Goal: Transaction & Acquisition: Purchase product/service

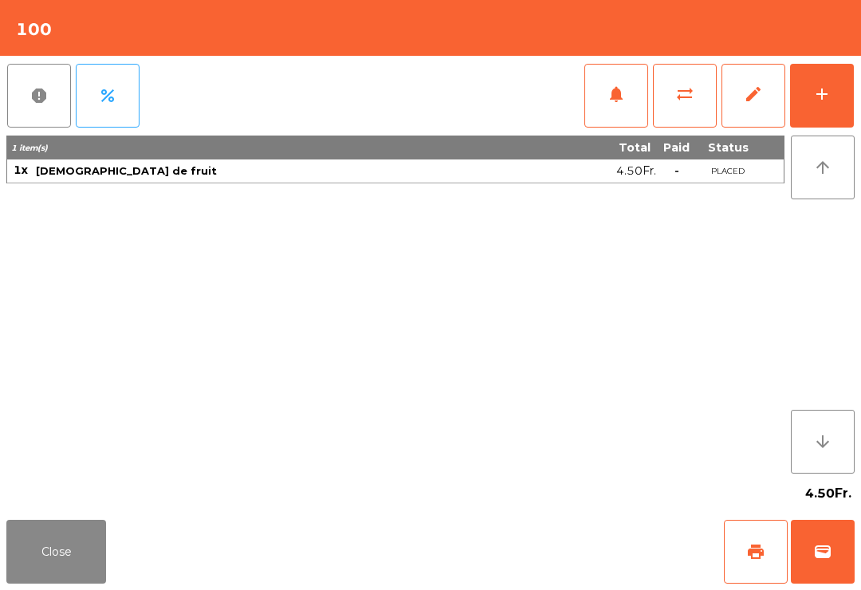
click at [824, 544] on span "wallet" at bounding box center [822, 551] width 19 height 19
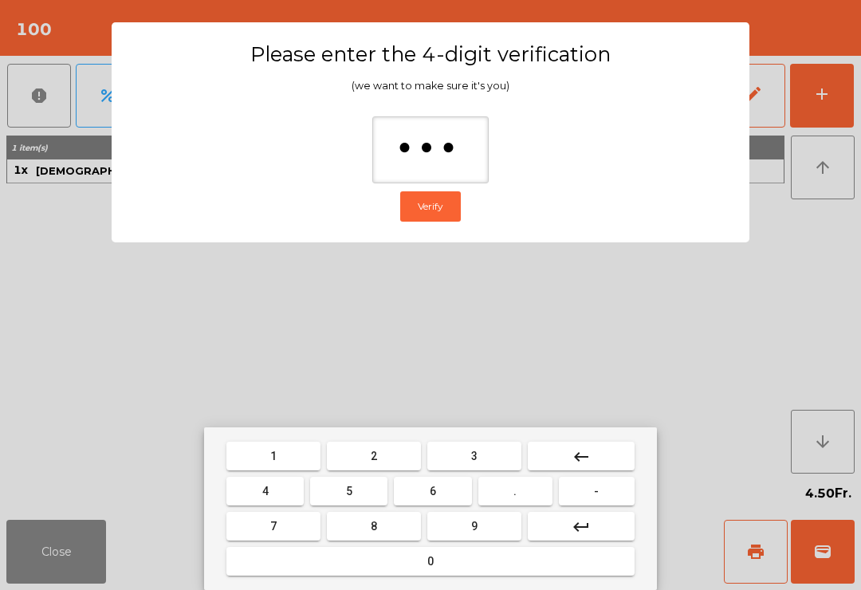
type input "****"
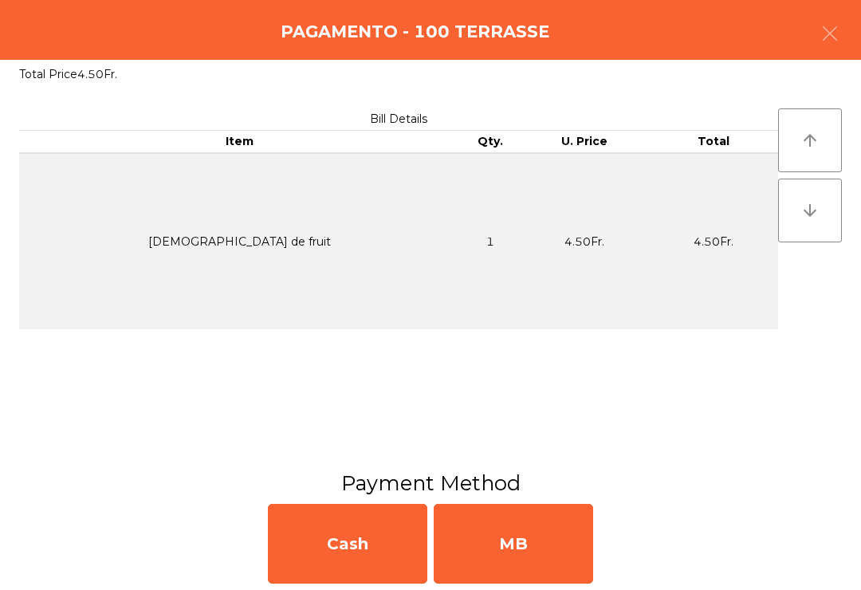
click at [580, 547] on div "MB" at bounding box center [513, 544] width 159 height 80
click at [551, 541] on div "No" at bounding box center [513, 544] width 159 height 80
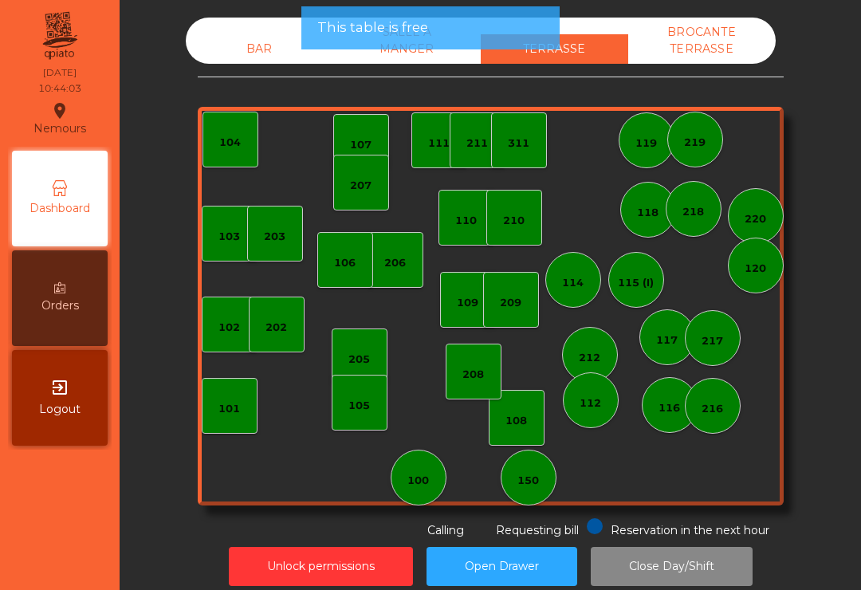
click at [551, 549] on button "Open Drawer" at bounding box center [502, 566] width 151 height 39
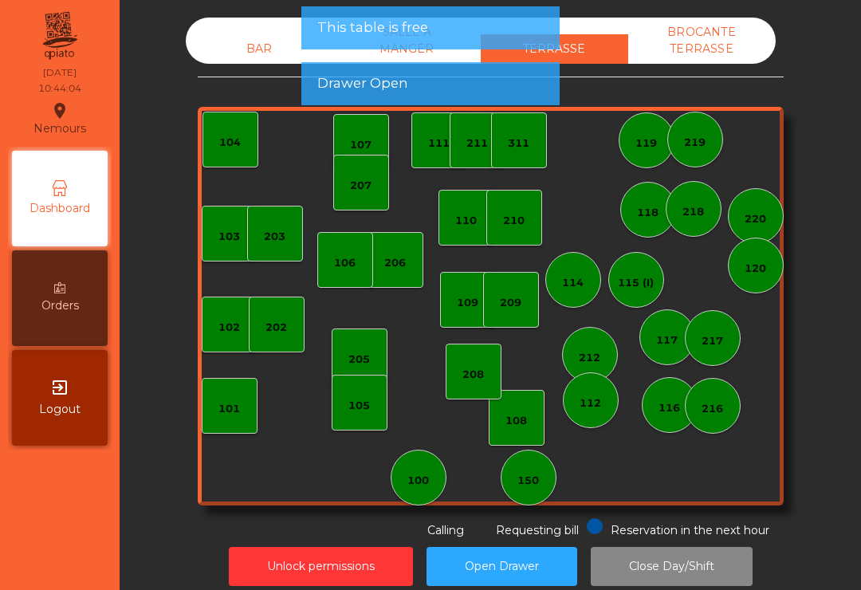
click at [415, 497] on div "100" at bounding box center [419, 478] width 56 height 56
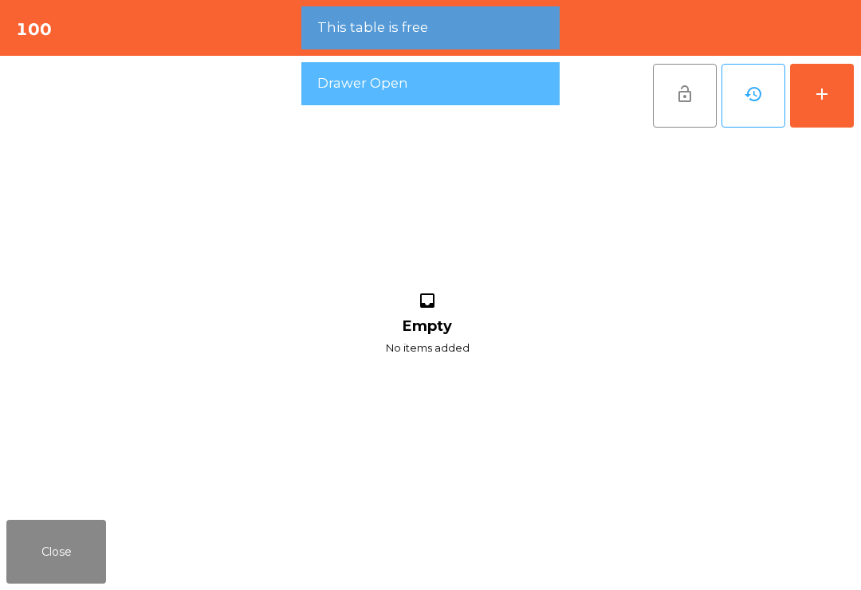
click at [812, 108] on button "add" at bounding box center [822, 96] width 64 height 64
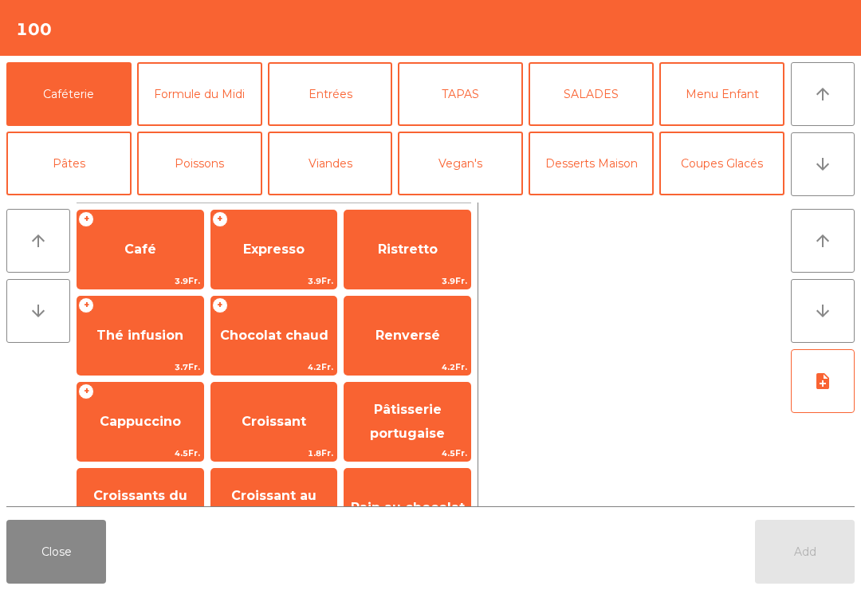
click at [812, 169] on button "arrow_downward" at bounding box center [823, 164] width 64 height 64
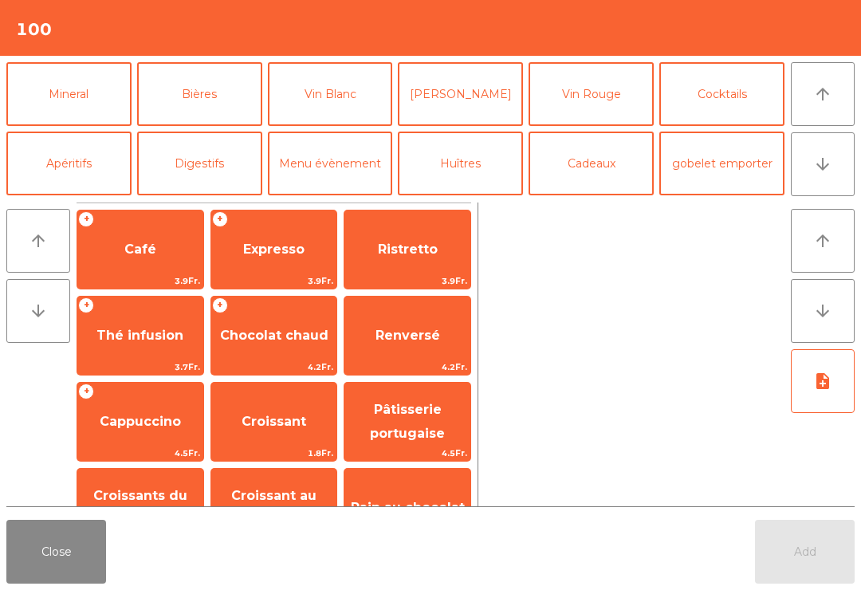
click at [822, 185] on button "arrow_downward" at bounding box center [823, 164] width 64 height 64
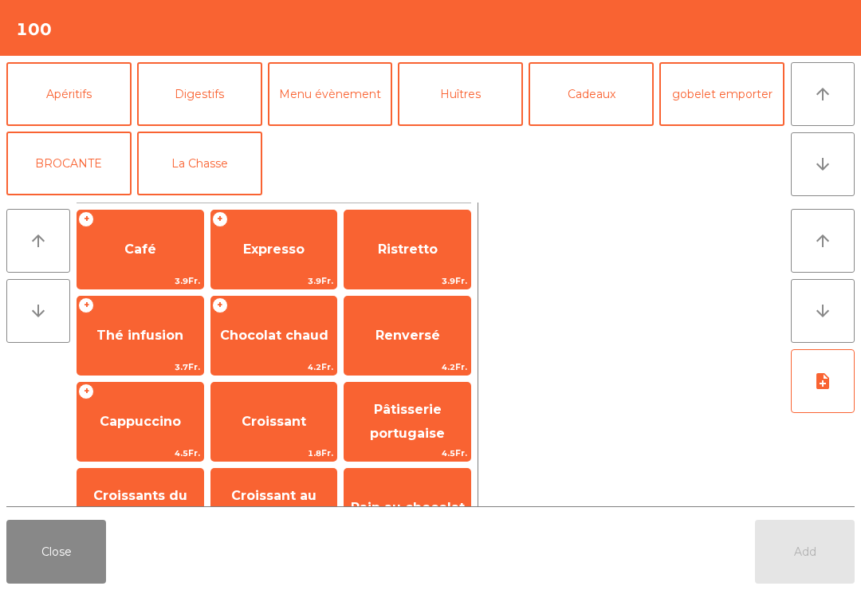
scroll to position [208, 0]
click at [175, 175] on button "La Chasse" at bounding box center [199, 164] width 125 height 64
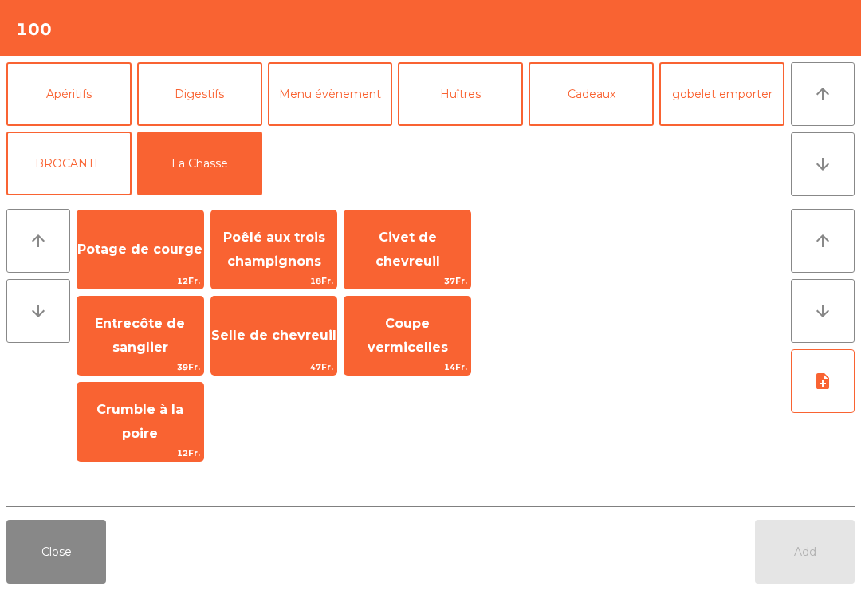
click at [115, 264] on span "Potage de courge" at bounding box center [140, 249] width 126 height 43
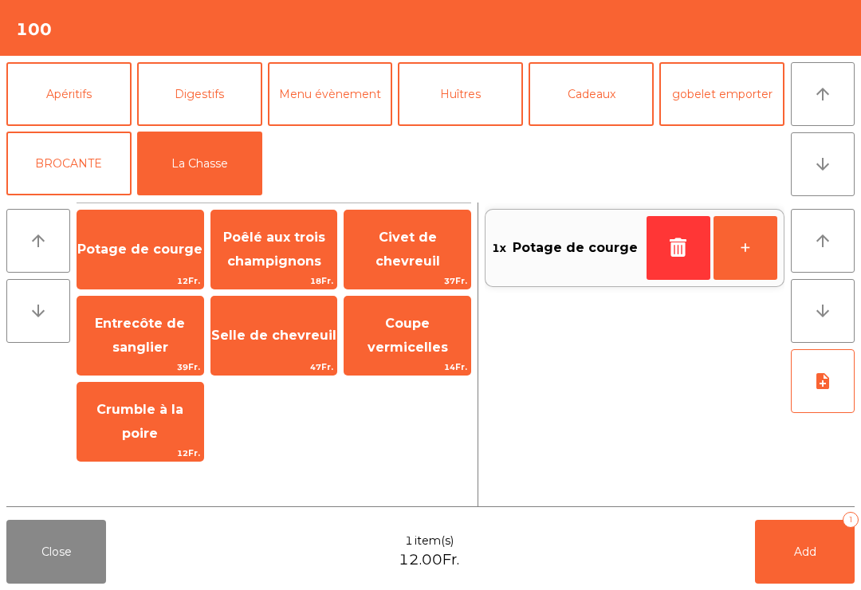
click at [797, 556] on span "Add" at bounding box center [805, 552] width 22 height 14
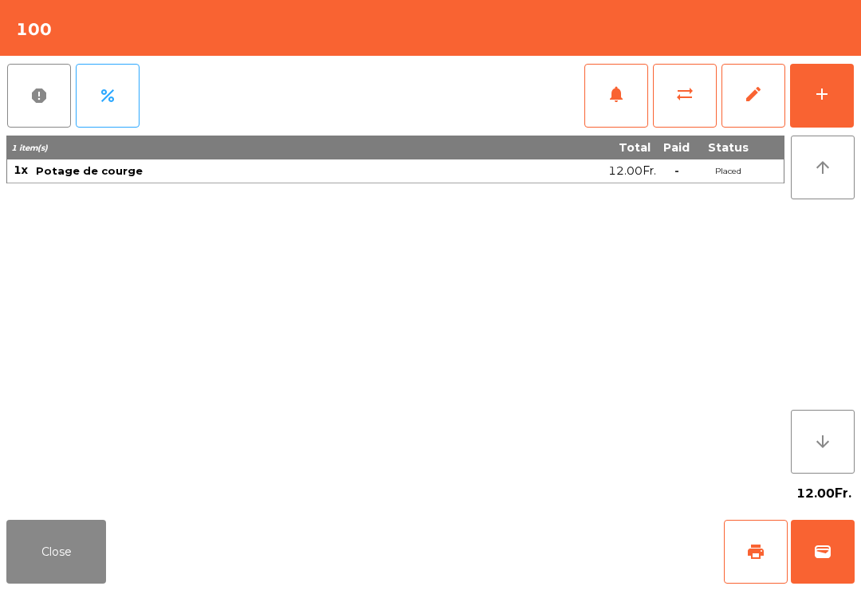
click at [830, 104] on button "add" at bounding box center [822, 96] width 64 height 64
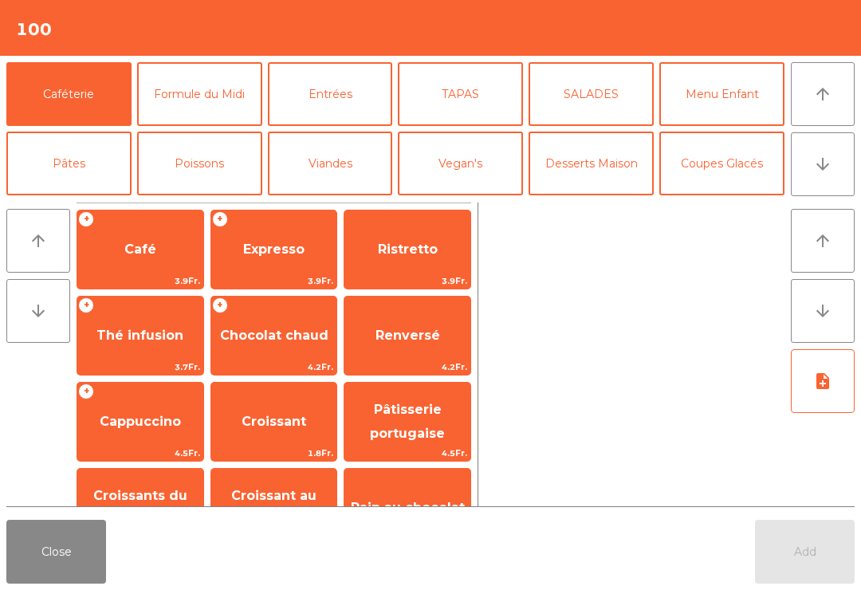
click at [832, 174] on button "arrow_downward" at bounding box center [823, 164] width 64 height 64
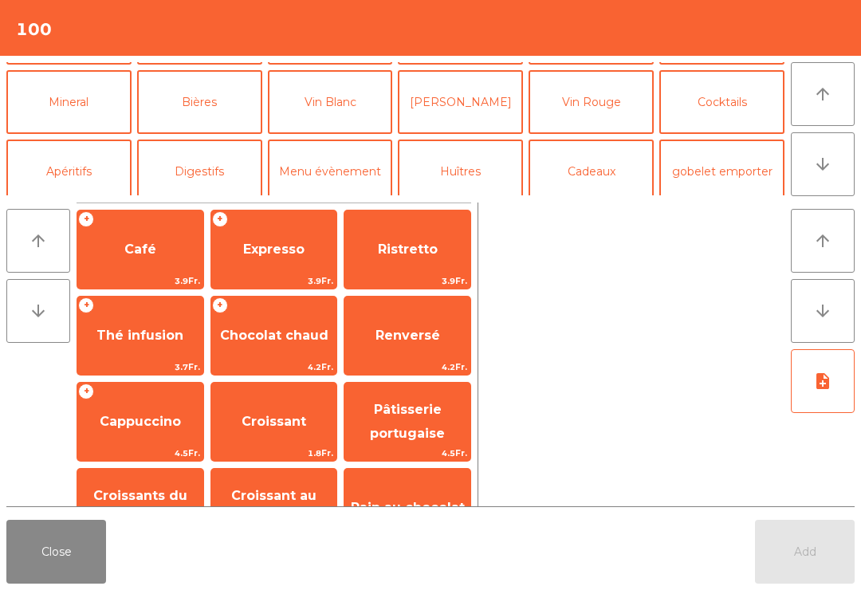
scroll to position [139, 0]
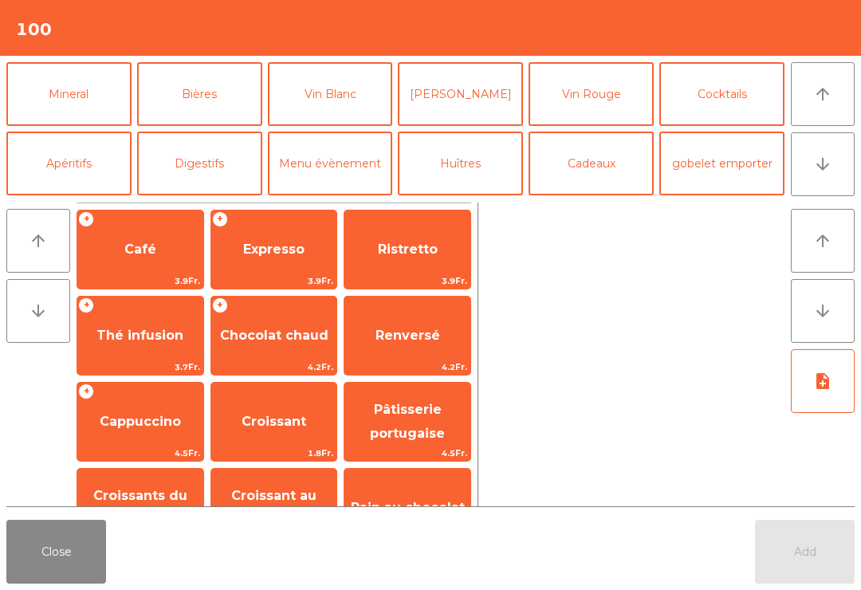
click at [179, 95] on button "Bières" at bounding box center [199, 94] width 125 height 64
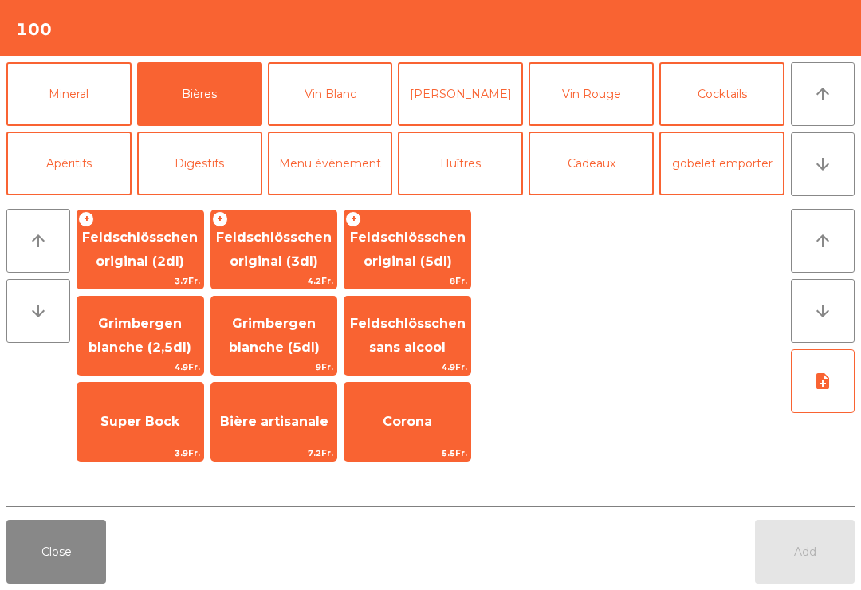
click at [243, 255] on span "Feldschlösschen original (3dl)" at bounding box center [274, 249] width 116 height 39
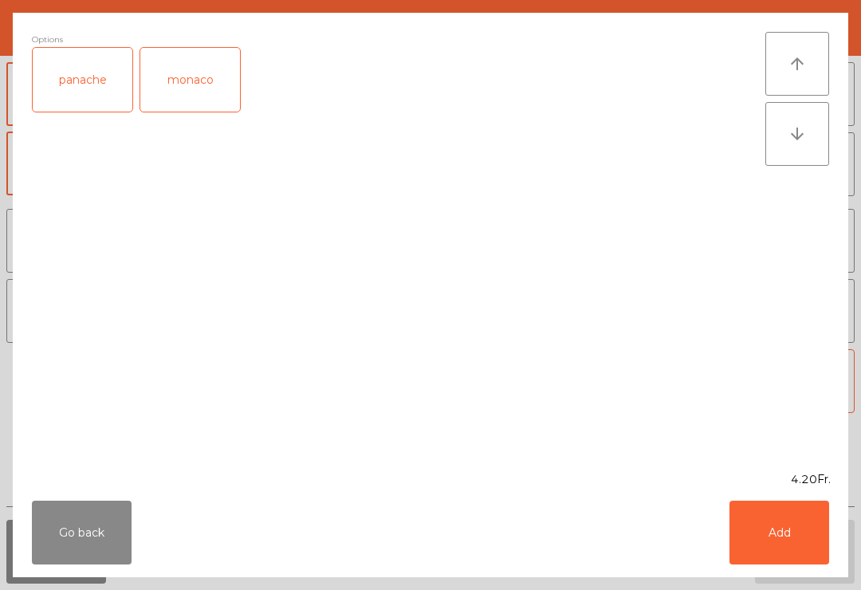
click at [61, 83] on div "panache" at bounding box center [83, 80] width 100 height 64
click at [784, 532] on button "Add" at bounding box center [780, 533] width 100 height 64
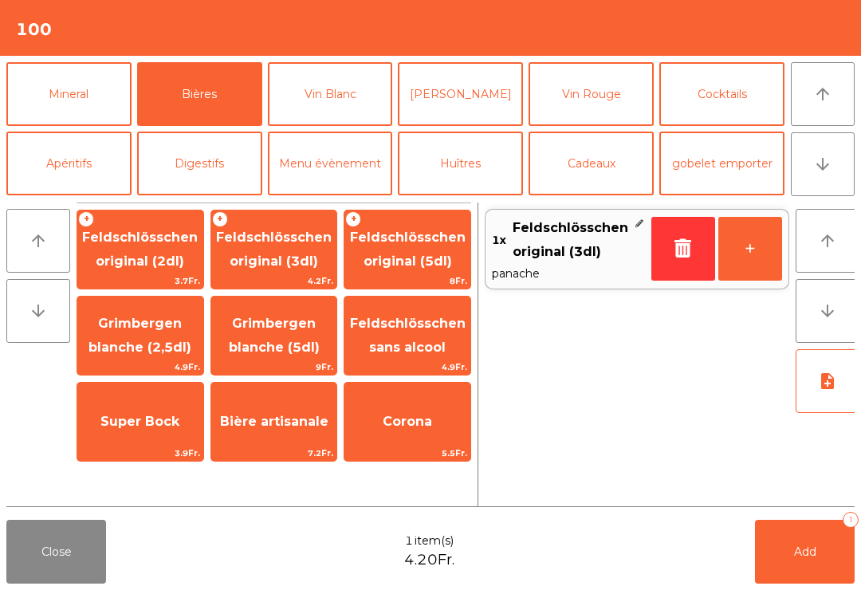
click at [808, 557] on span "Add" at bounding box center [805, 552] width 22 height 14
